Goal: Task Accomplishment & Management: Manage account settings

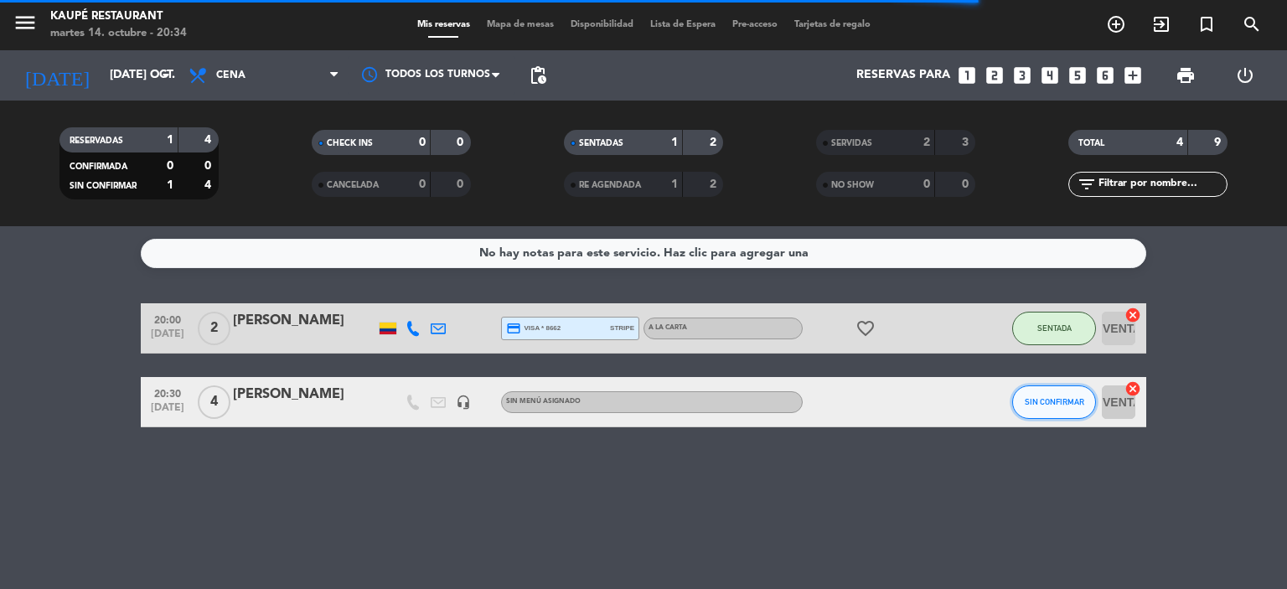
click at [1054, 402] on span "SIN CONFIRMAR" at bounding box center [1054, 401] width 59 height 9
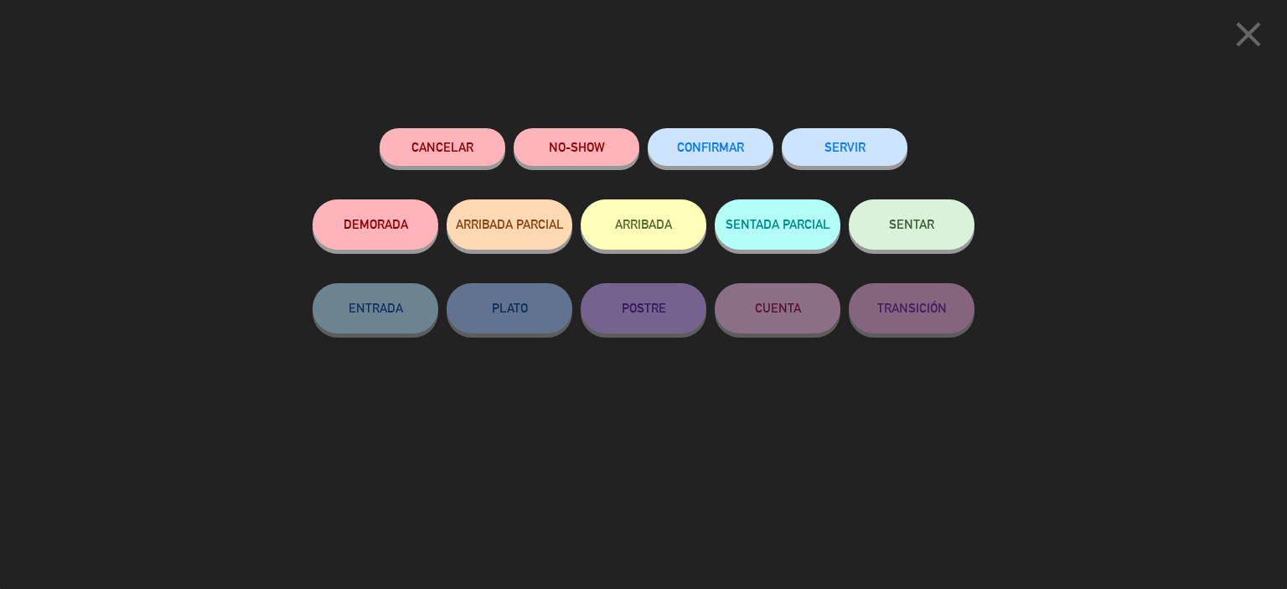
click at [900, 224] on span "SENTAR" at bounding box center [911, 224] width 45 height 14
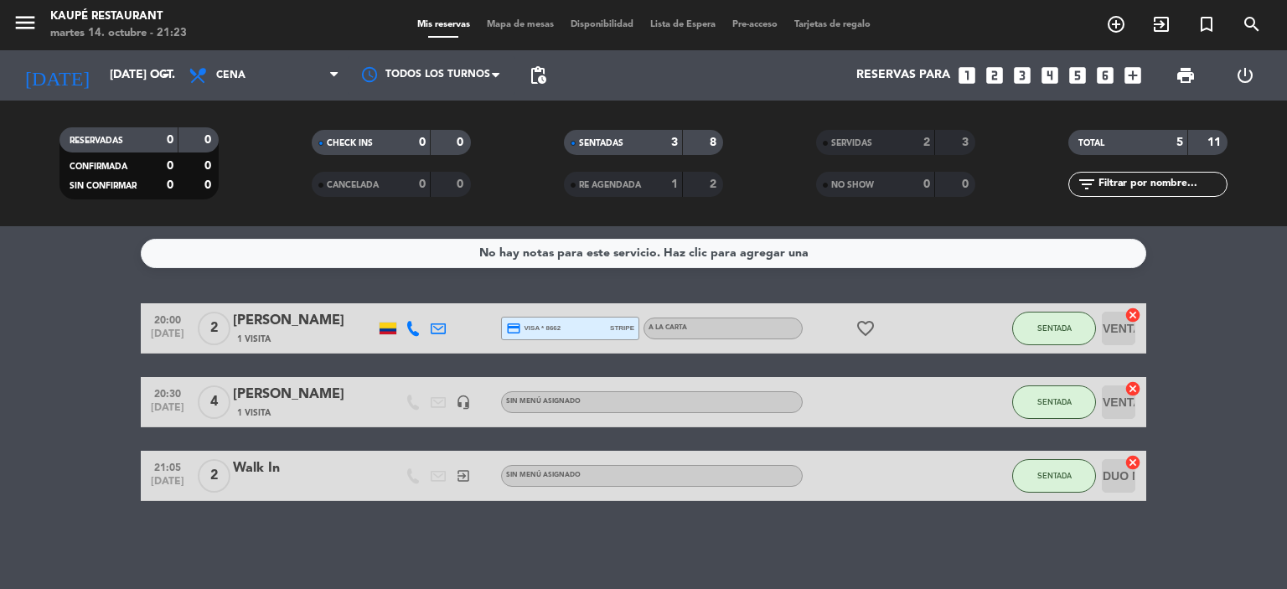
click at [386, 331] on div at bounding box center [388, 329] width 17 height 12
click at [437, 327] on icon at bounding box center [438, 328] width 15 height 15
click at [1035, 318] on button "SENTADA" at bounding box center [1054, 329] width 84 height 34
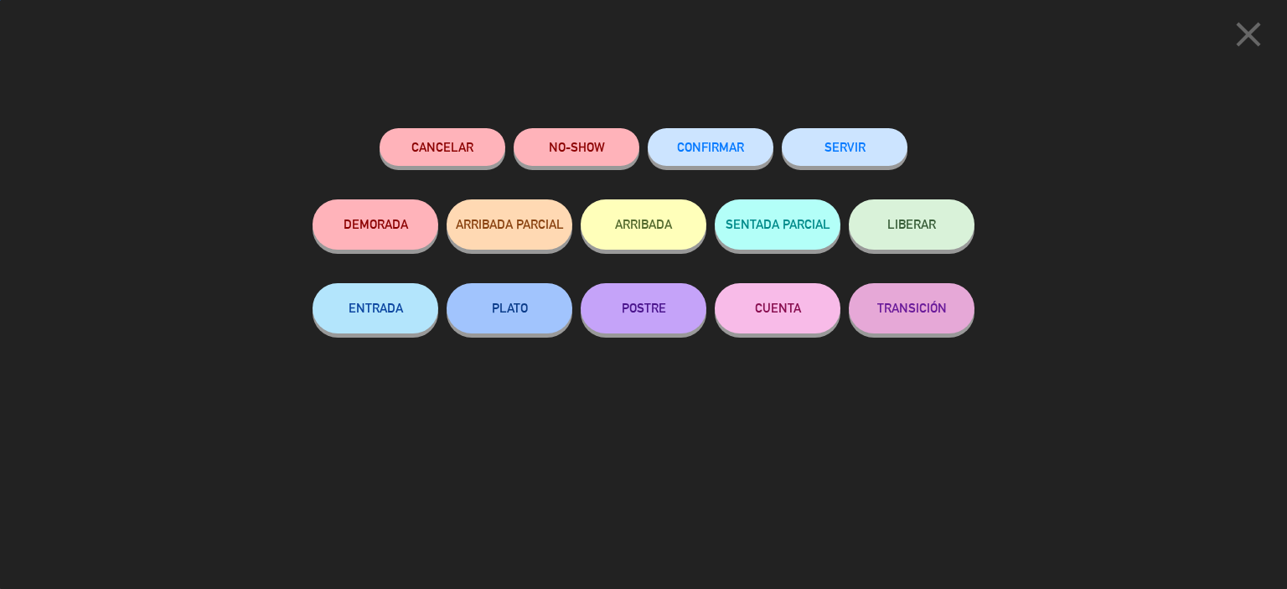
click at [885, 158] on button "SERVIR" at bounding box center [845, 147] width 126 height 38
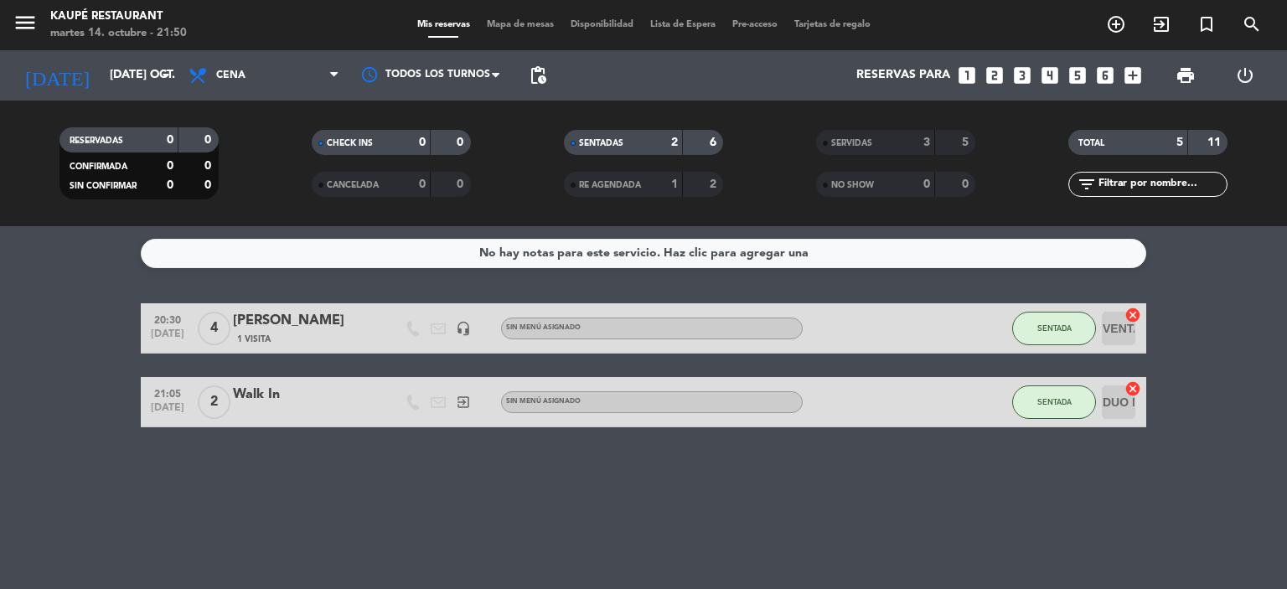
click at [235, 513] on div "No hay notas para este servicio. Haz clic para agregar una 20:30 [DATE] 4 [PERS…" at bounding box center [643, 407] width 1287 height 363
click at [1039, 333] on button "SENTADA" at bounding box center [1054, 329] width 84 height 34
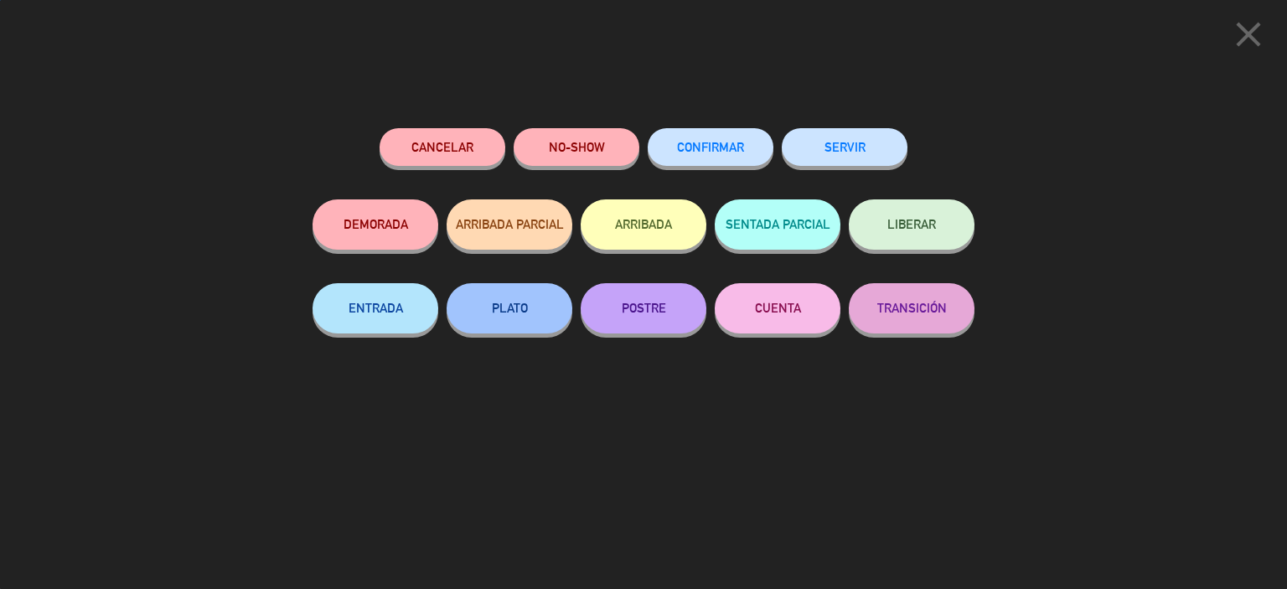
click at [869, 142] on button "SERVIR" at bounding box center [845, 147] width 126 height 38
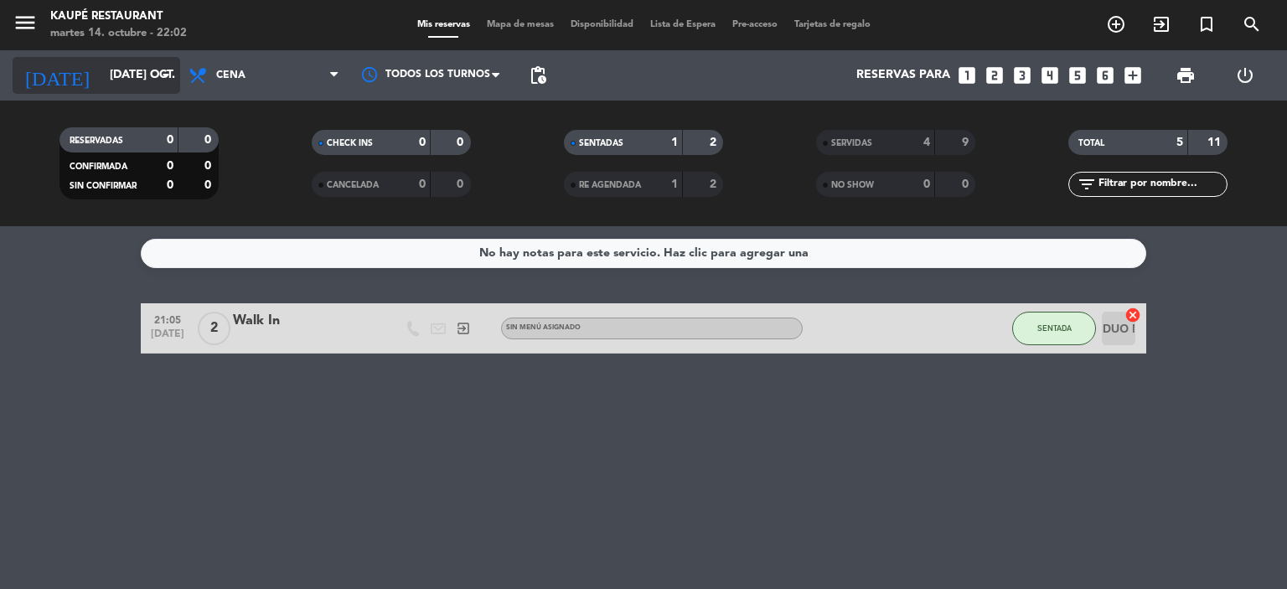
click at [112, 75] on input "[DATE] oct." at bounding box center [180, 75] width 159 height 30
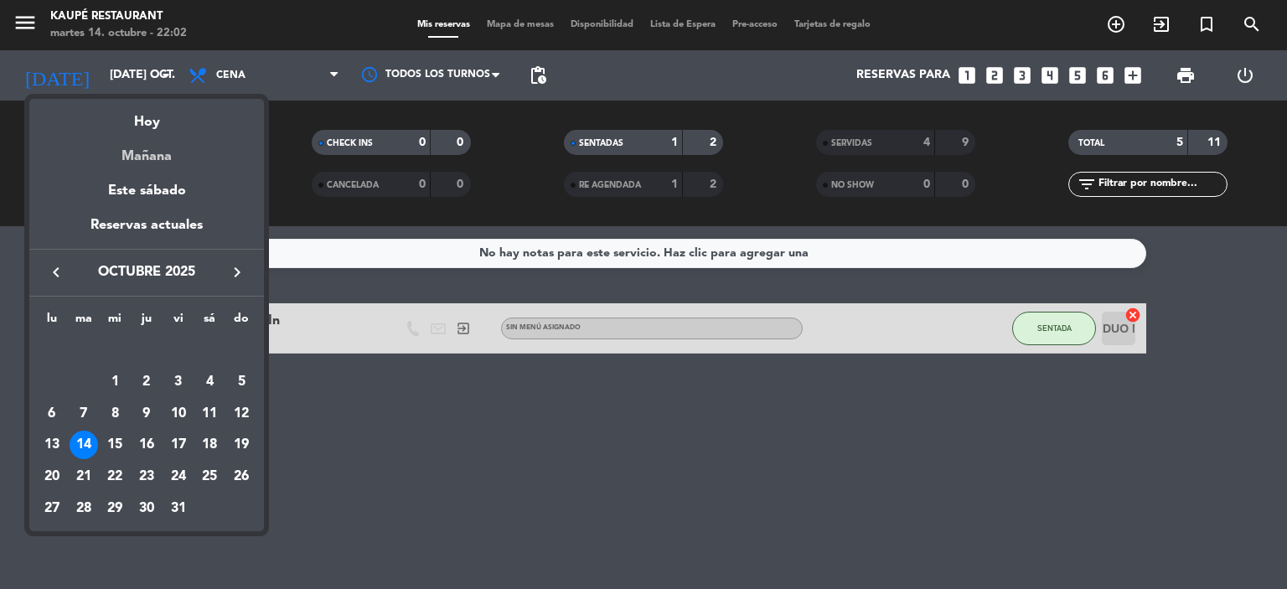
click at [146, 157] on div "Mañana" at bounding box center [146, 150] width 235 height 34
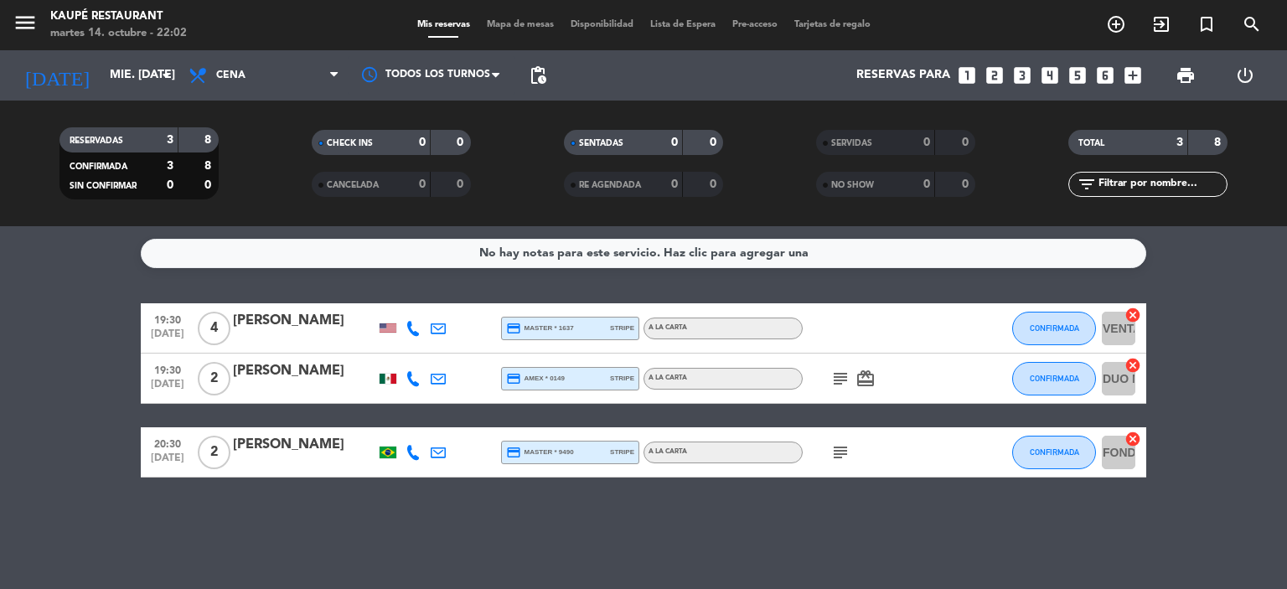
click at [838, 376] on icon "subject" at bounding box center [840, 379] width 20 height 20
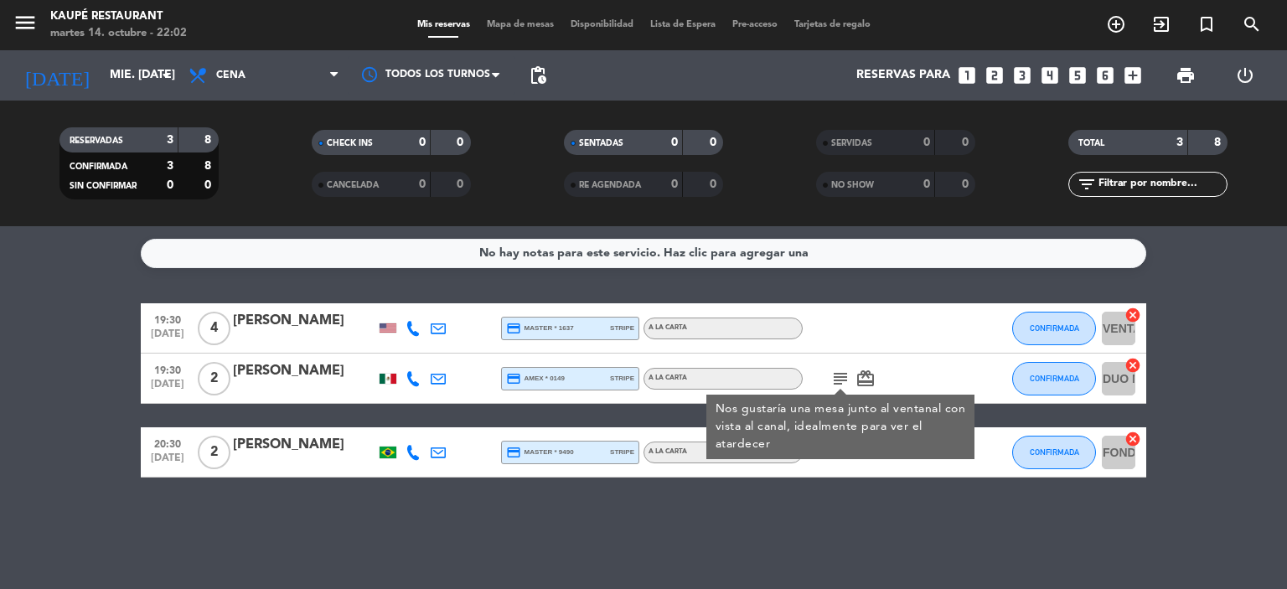
click at [841, 509] on div "No hay notas para este servicio. Haz clic para agregar una 19:30 [DATE] 4 [PERS…" at bounding box center [643, 407] width 1287 height 363
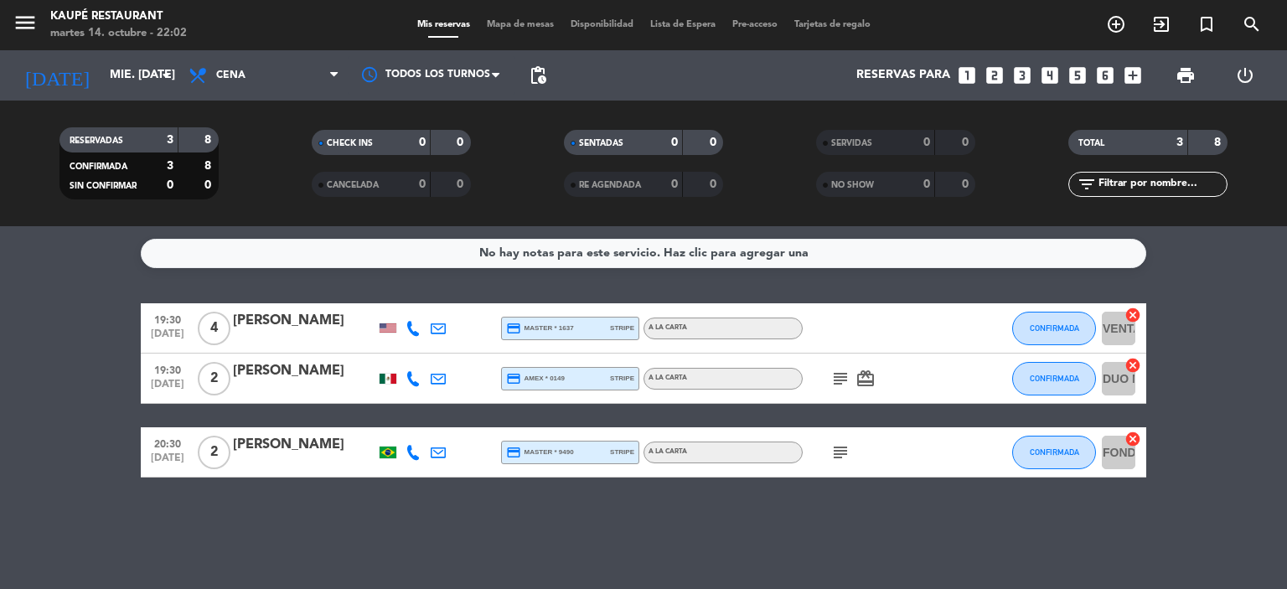
click at [844, 454] on icon "subject" at bounding box center [840, 452] width 20 height 20
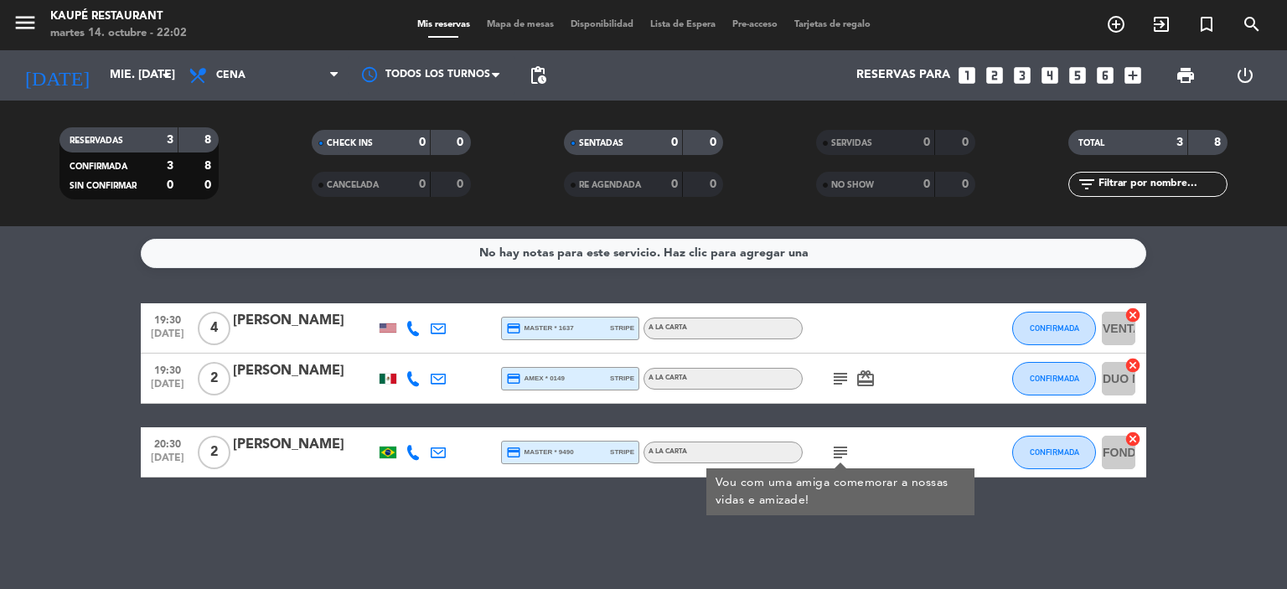
click at [572, 535] on div "No hay notas para este servicio. Haz clic para agregar una 19:30 [DATE] 4 [PERS…" at bounding box center [643, 407] width 1287 height 363
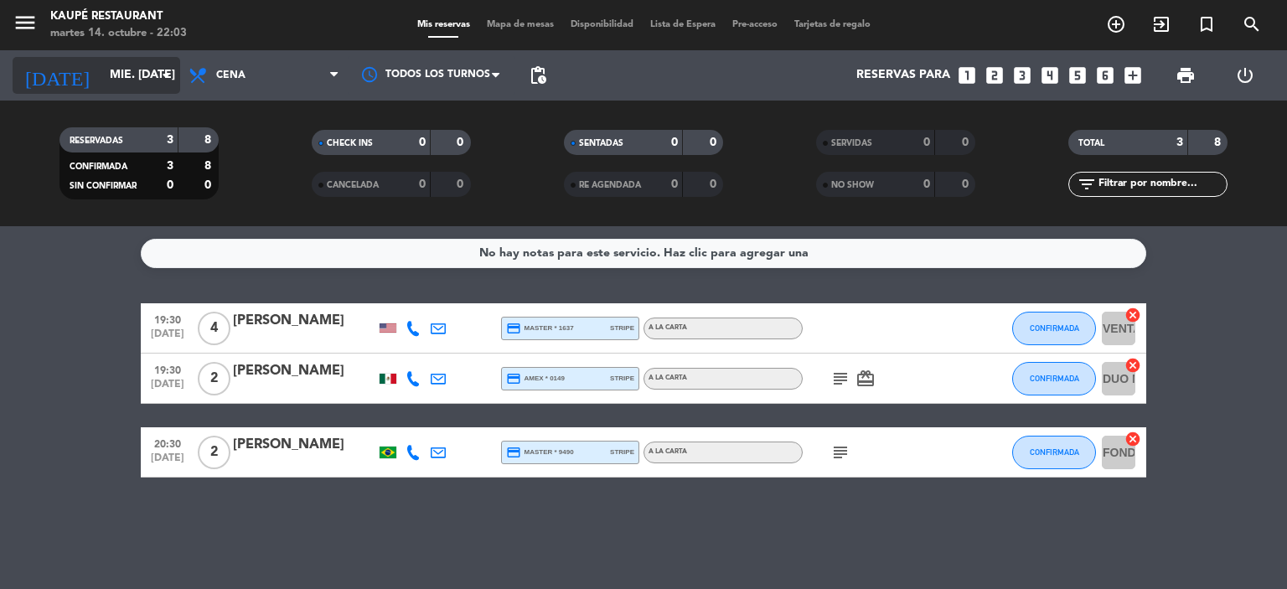
click at [101, 78] on input "mié. [DATE]" at bounding box center [180, 75] width 159 height 30
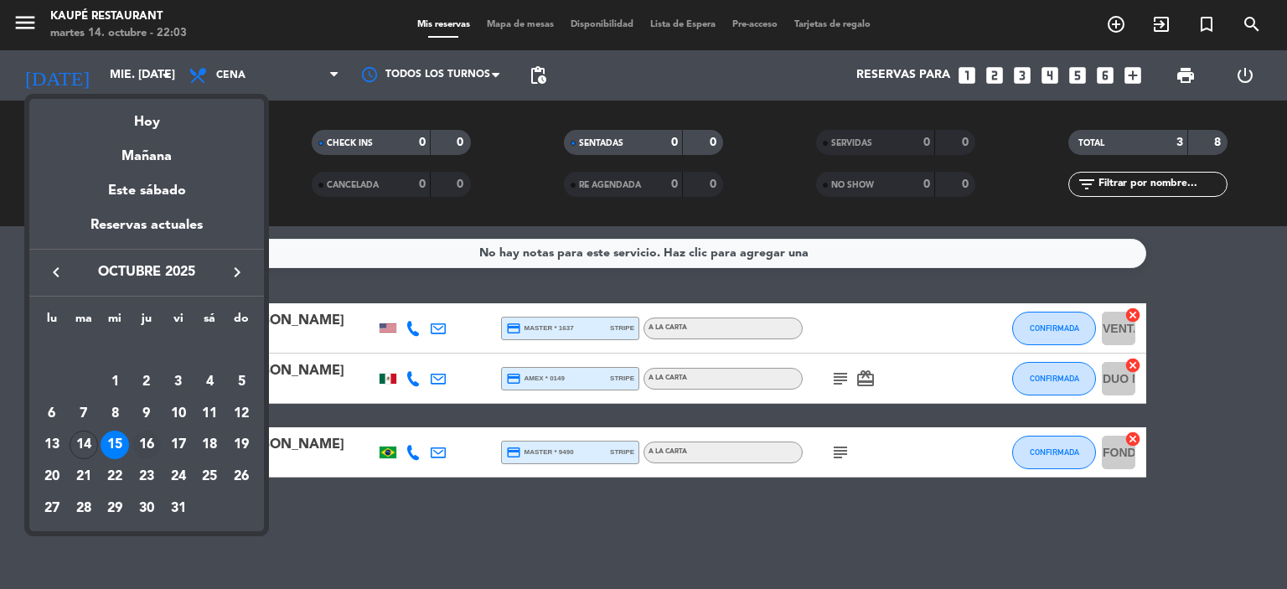
click at [149, 442] on div "16" at bounding box center [146, 445] width 28 height 28
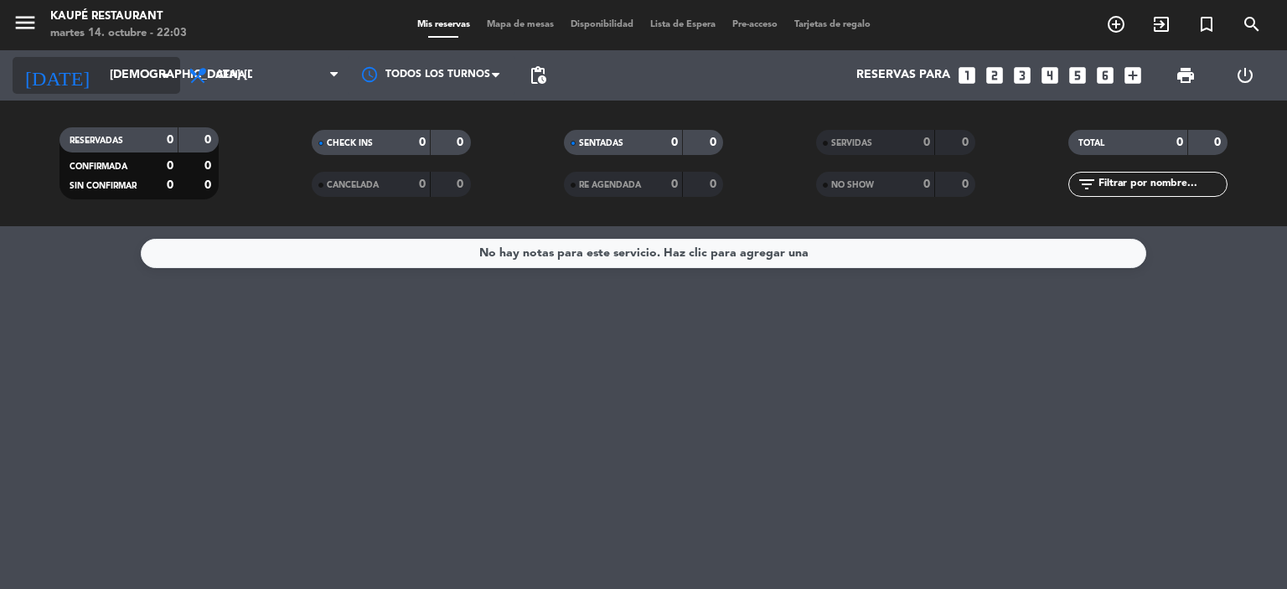
click at [125, 70] on input "[DEMOGRAPHIC_DATA] [DATE]" at bounding box center [180, 75] width 159 height 30
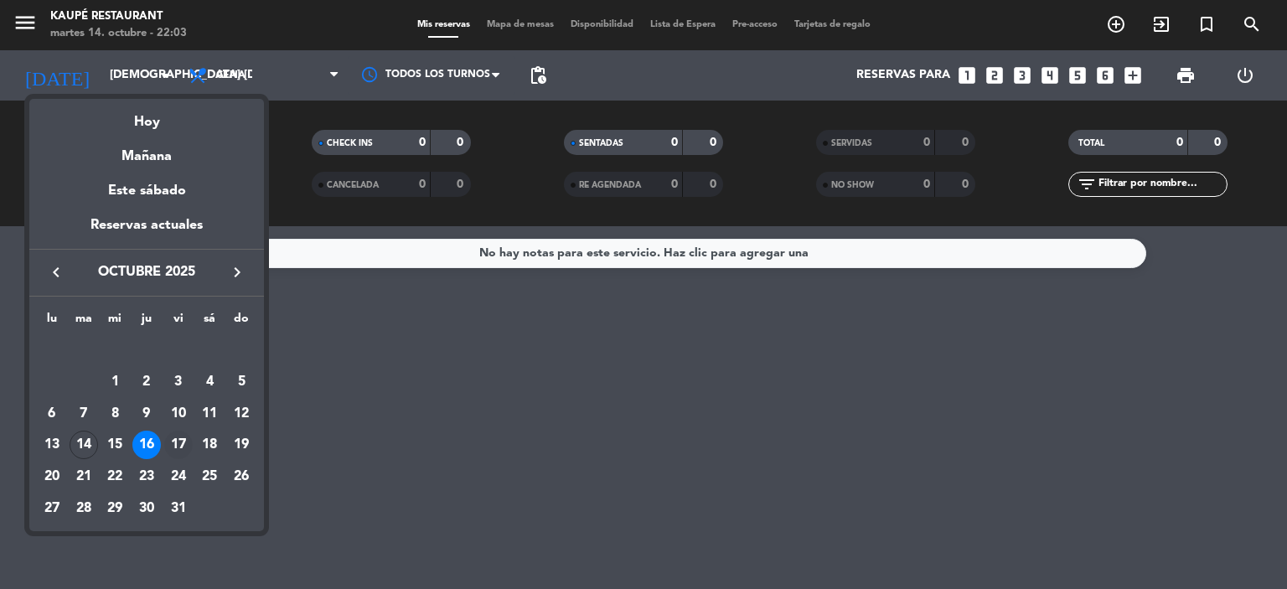
click at [182, 444] on div "17" at bounding box center [178, 445] width 28 height 28
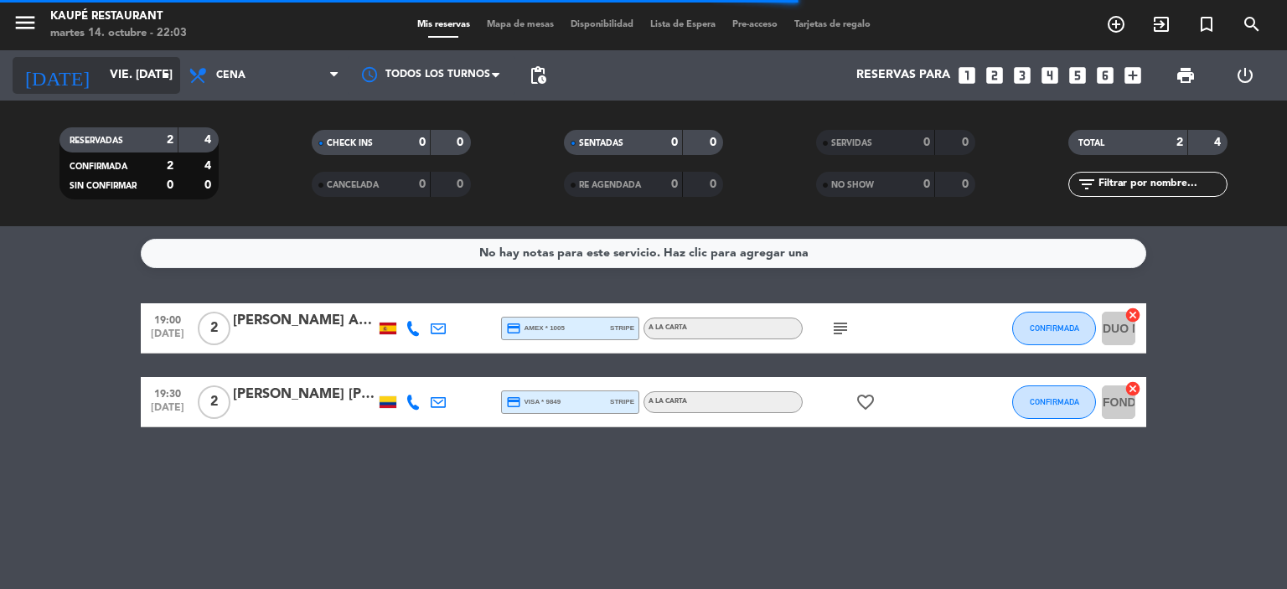
click at [125, 78] on input "vie. [DATE]" at bounding box center [180, 75] width 159 height 30
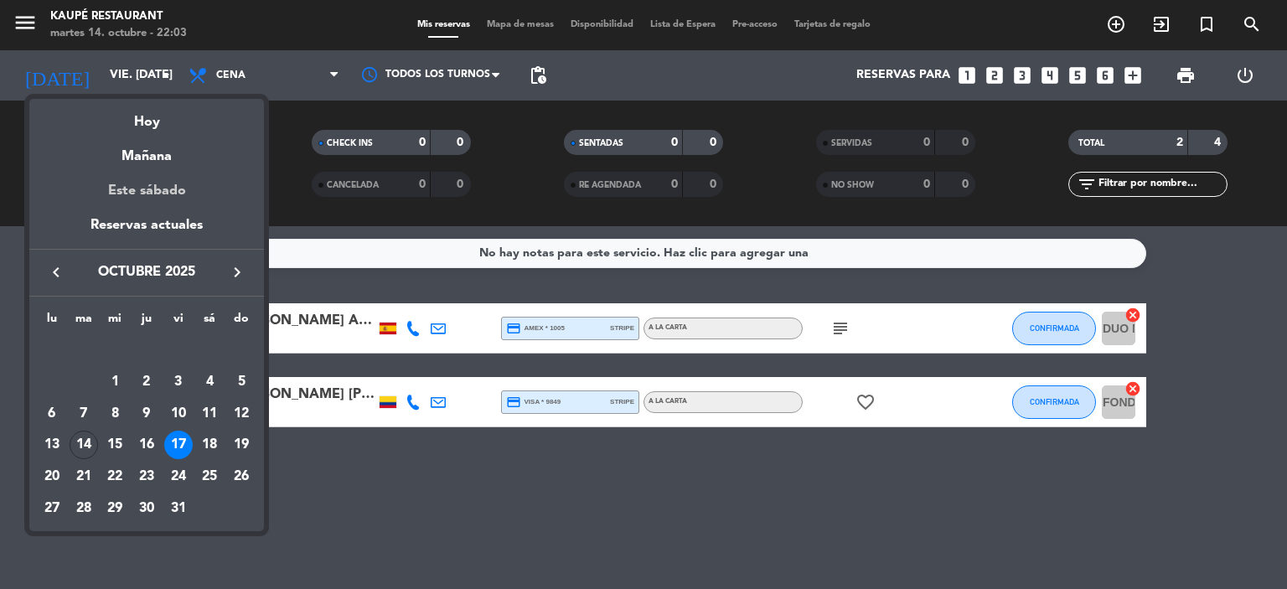
click at [155, 187] on div "Este sábado" at bounding box center [146, 191] width 235 height 47
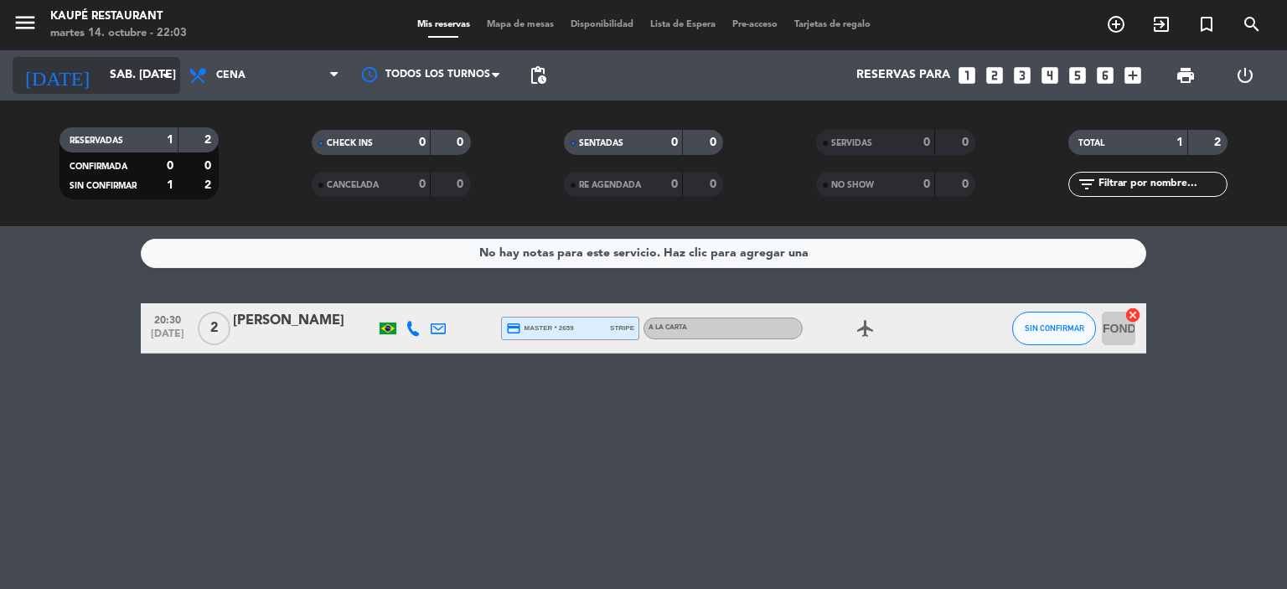
click at [107, 77] on input "sáb. [DATE]" at bounding box center [180, 75] width 159 height 30
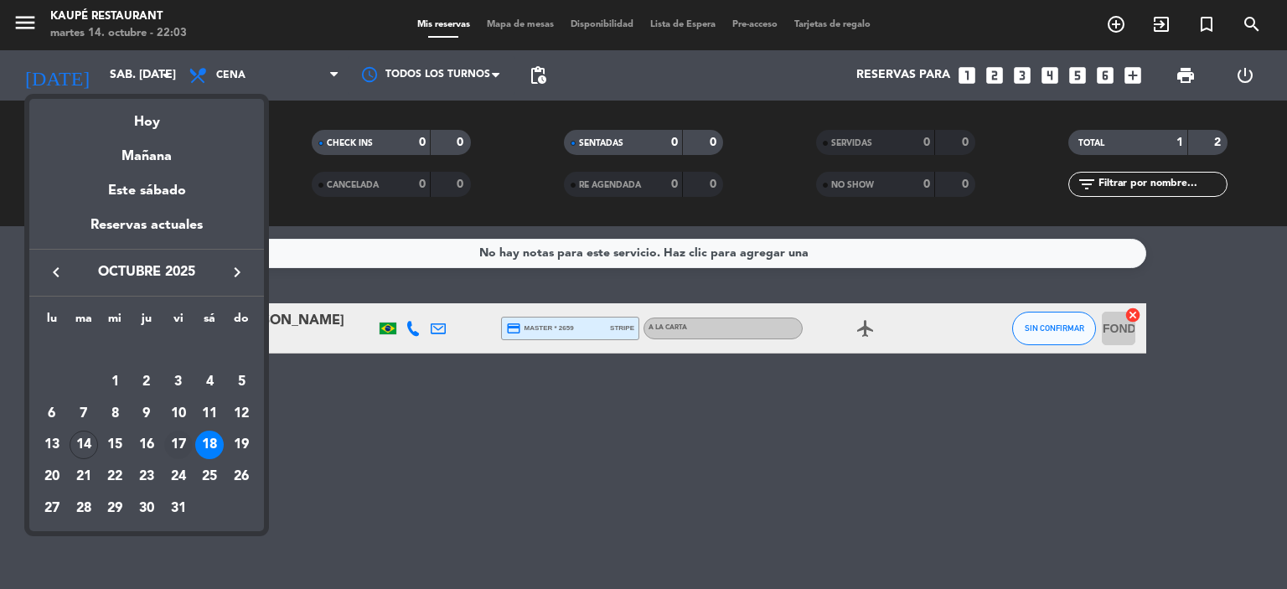
click at [178, 438] on div "17" at bounding box center [178, 445] width 28 height 28
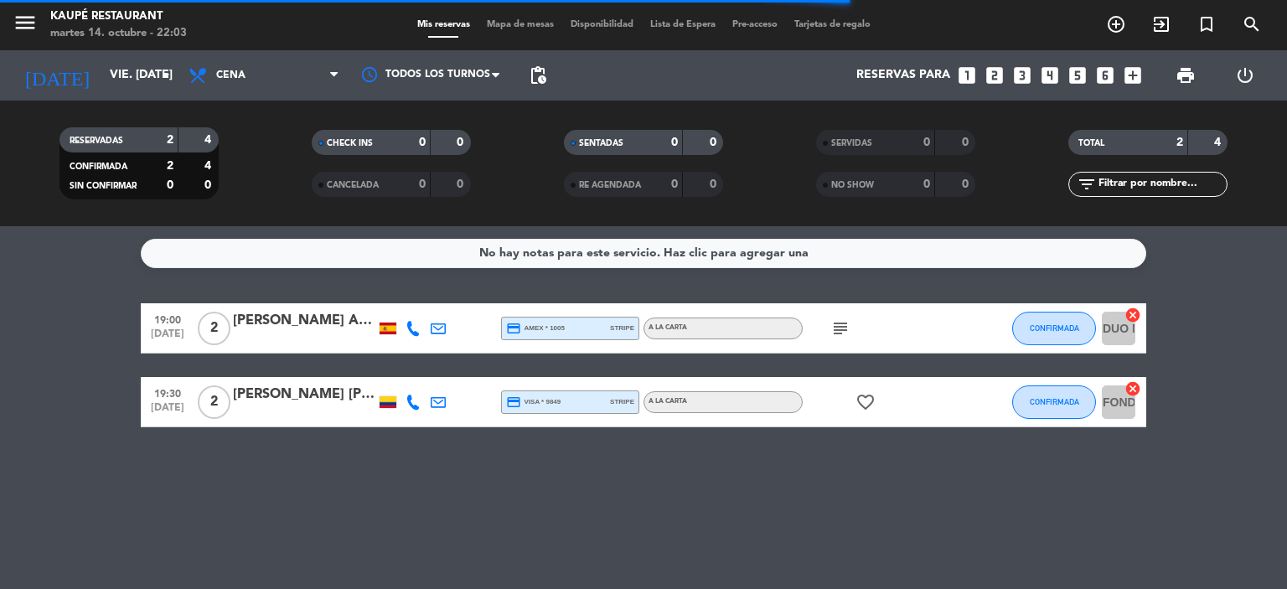
click at [837, 327] on icon "subject" at bounding box center [840, 328] width 20 height 20
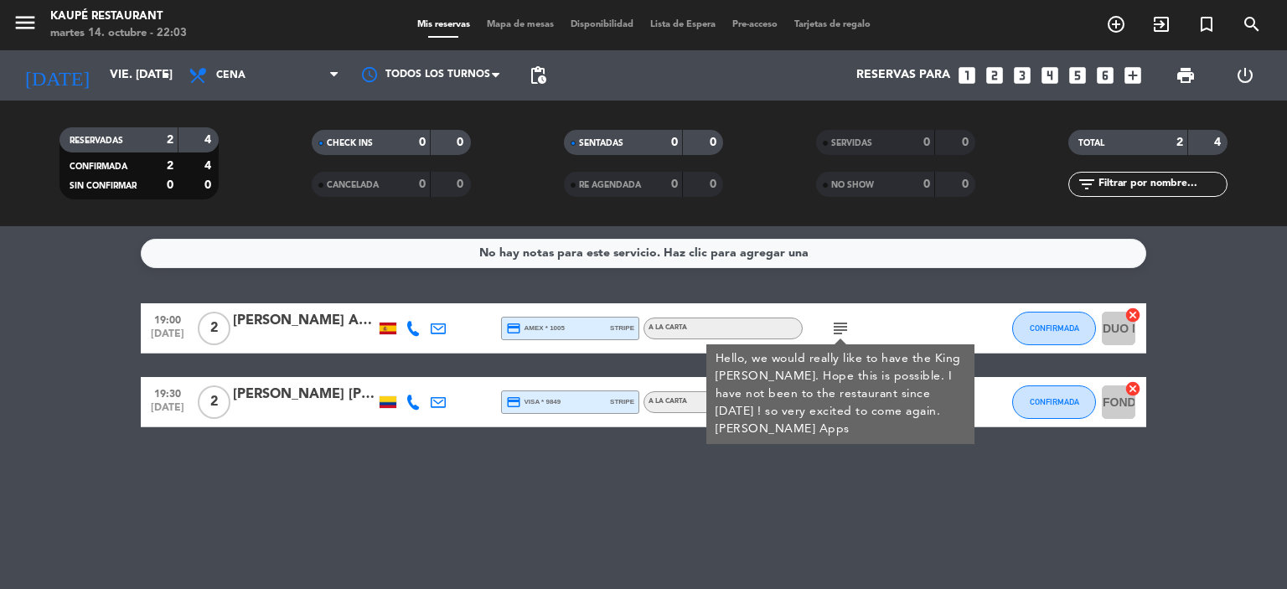
click at [0, 407] on bookings-row "19:00 [DATE] 2 [PERSON_NAME] Apps credit_card amex * 1005 stripe A LA CARTA sub…" at bounding box center [643, 365] width 1287 height 124
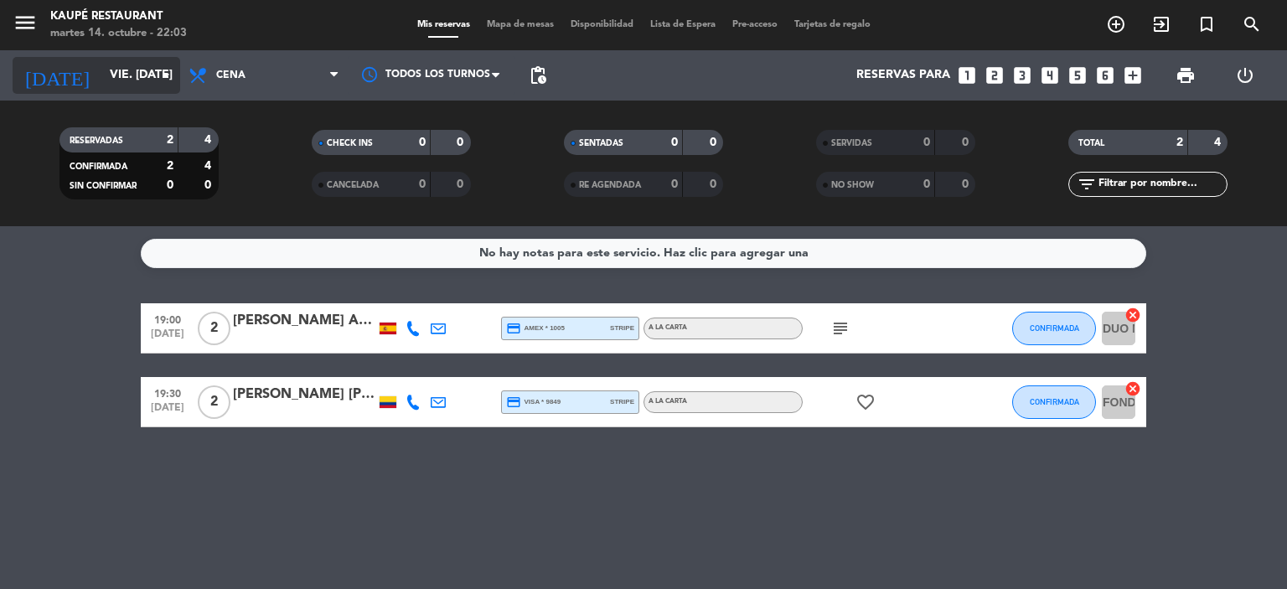
click at [101, 80] on input "vie. [DATE]" at bounding box center [180, 75] width 159 height 30
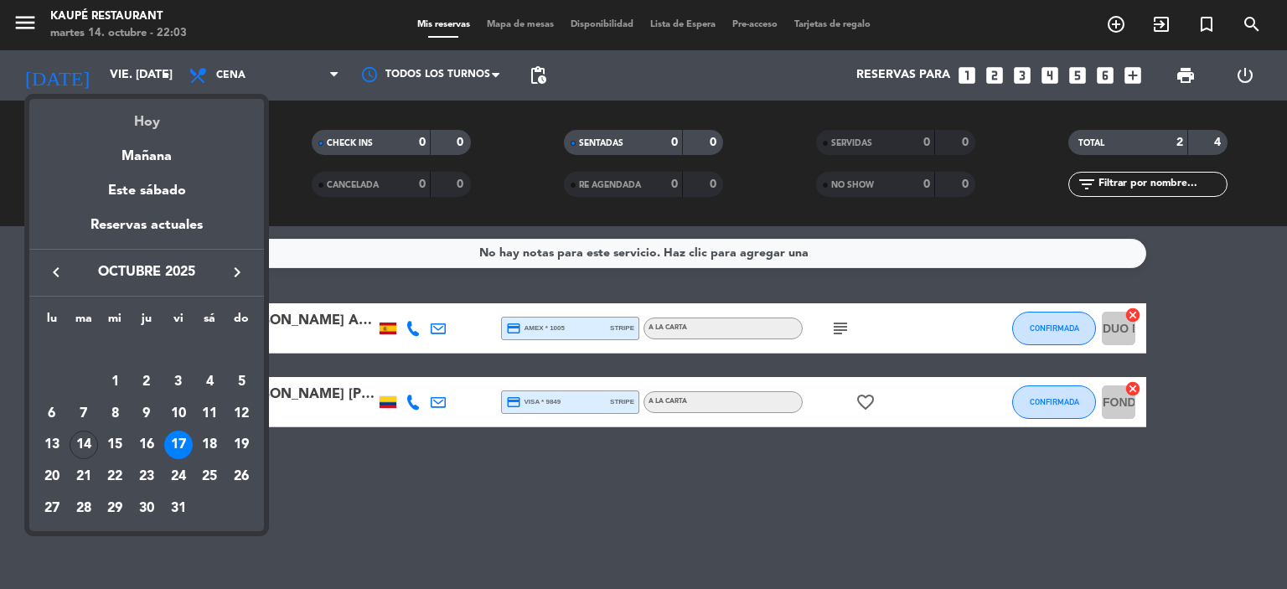
click at [155, 121] on div "Hoy" at bounding box center [146, 116] width 235 height 34
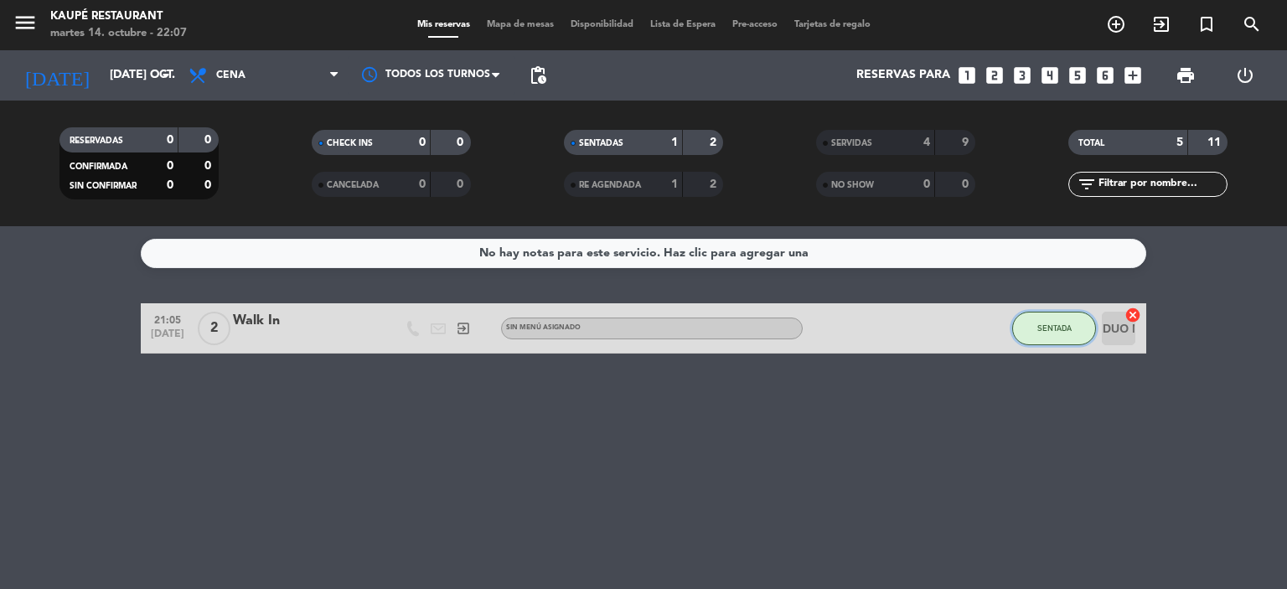
click at [1046, 338] on button "SENTADA" at bounding box center [1054, 329] width 84 height 34
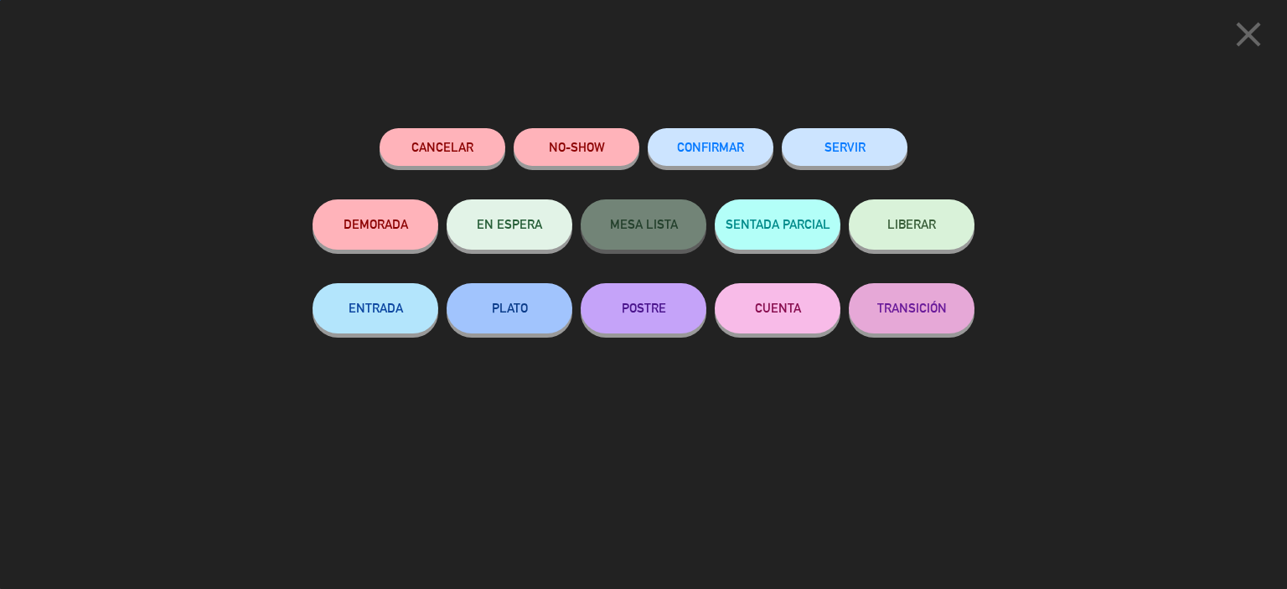
click at [855, 142] on button "SERVIR" at bounding box center [845, 147] width 126 height 38
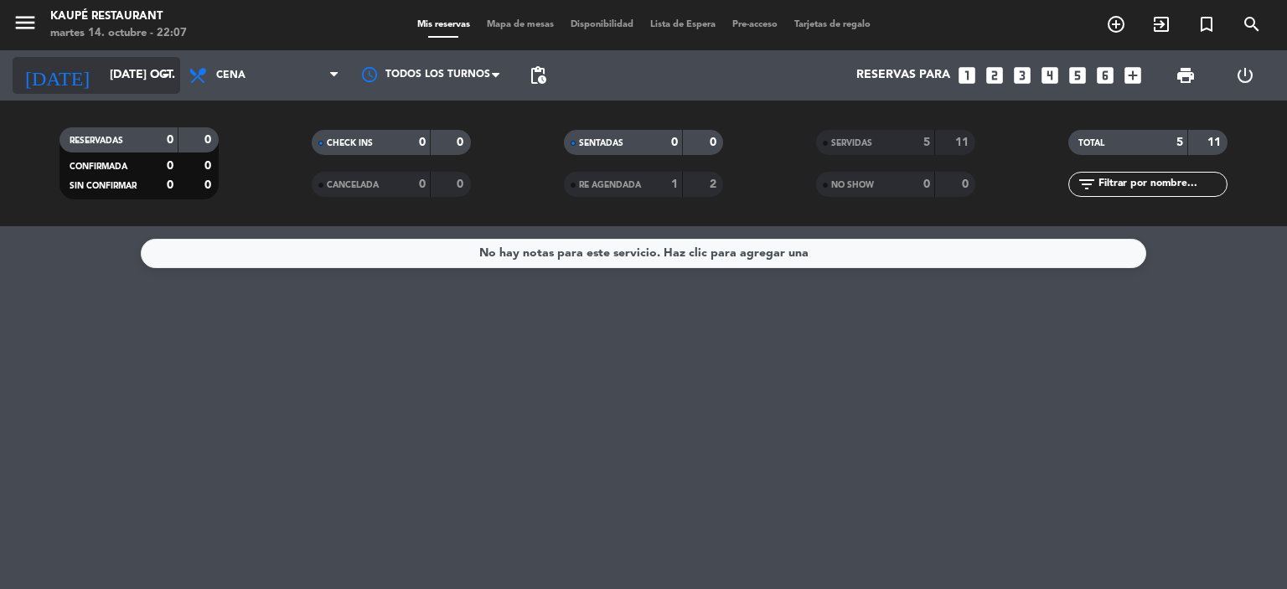
click at [117, 69] on input "[DATE] oct." at bounding box center [180, 75] width 159 height 30
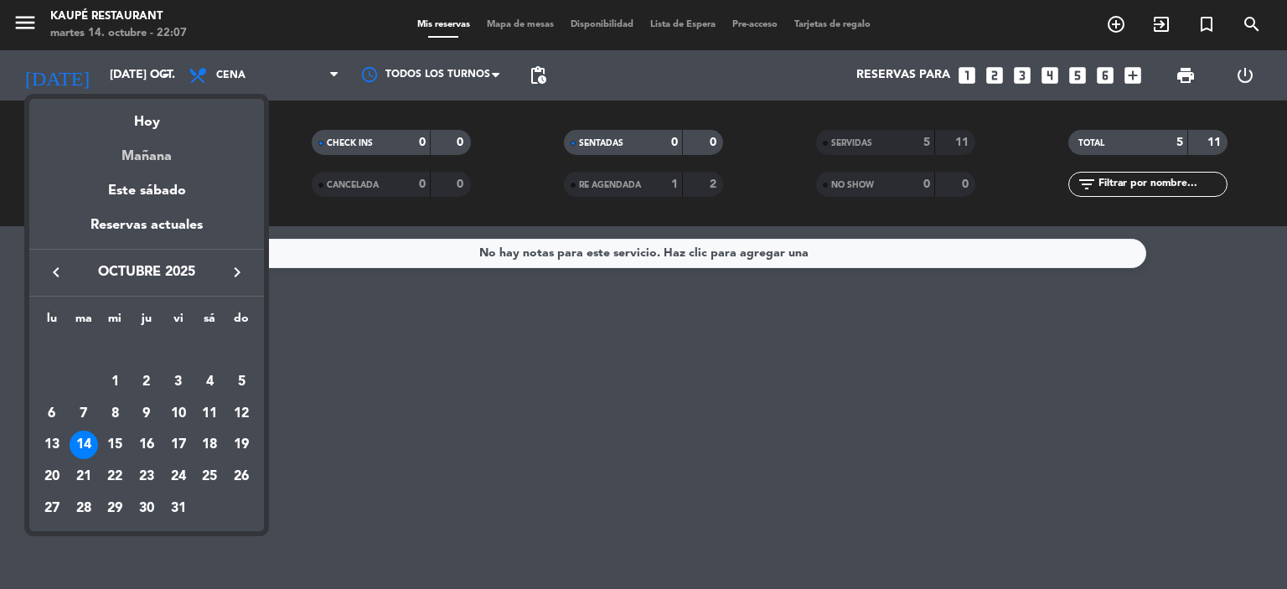
click at [158, 151] on div "Mañana" at bounding box center [146, 150] width 235 height 34
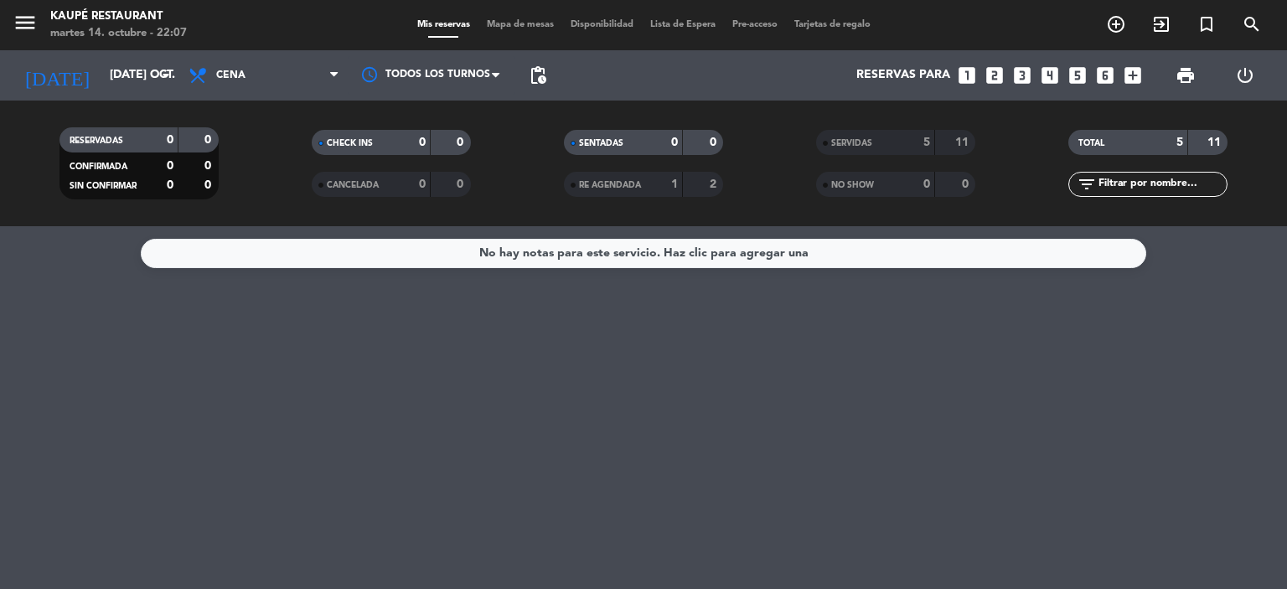
type input "mié. [DATE]"
